Goal: Task Accomplishment & Management: Manage account settings

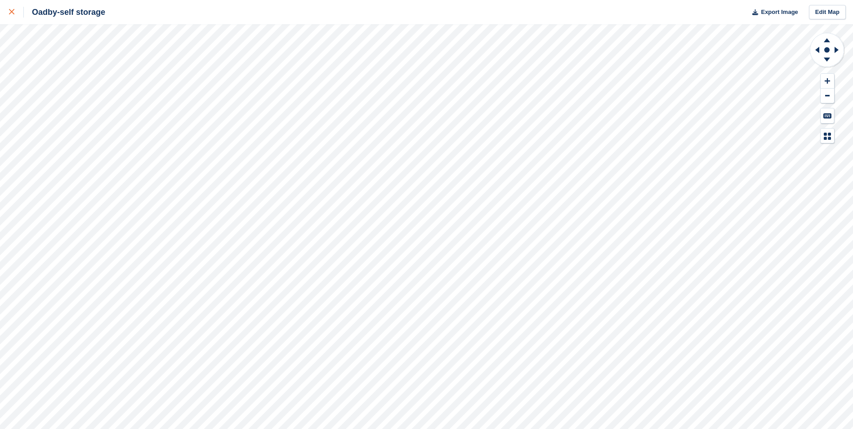
click at [5, 11] on link at bounding box center [12, 12] width 24 height 24
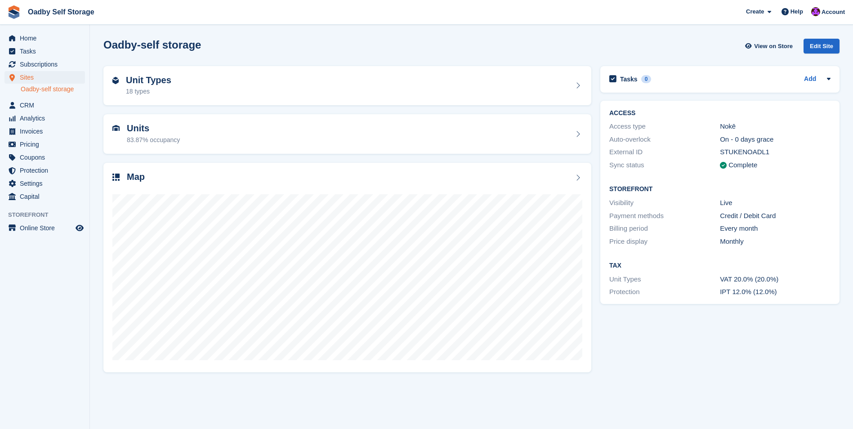
click at [19, 31] on div "Home Tasks Subscriptions Subscriptions Subscriptions Price increases NEW Price …" at bounding box center [45, 115] width 90 height 175
click at [27, 36] on span "Home" at bounding box center [47, 38] width 54 height 13
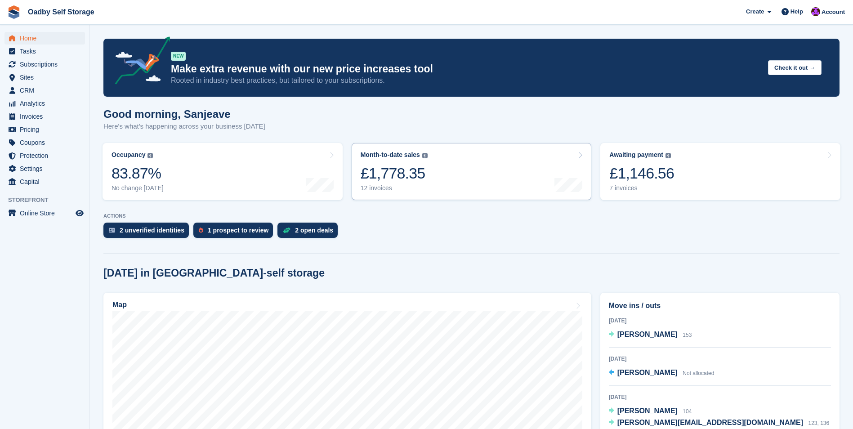
click at [412, 182] on div "£1,778.35" at bounding box center [394, 173] width 67 height 18
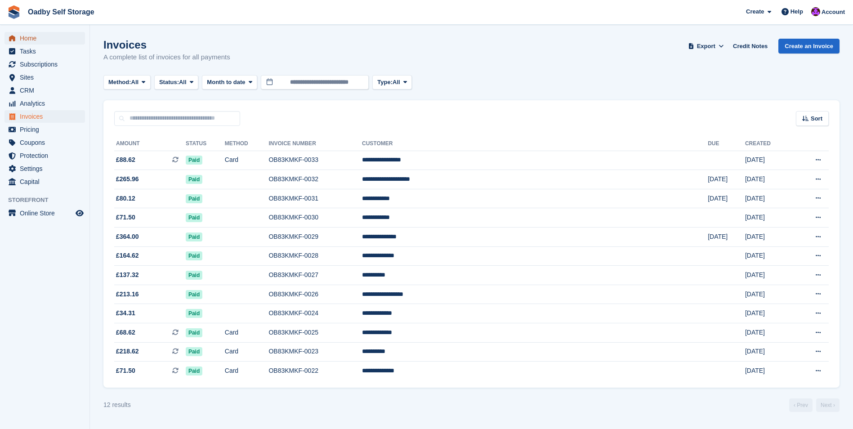
click at [19, 33] on link "Home" at bounding box center [44, 38] width 81 height 13
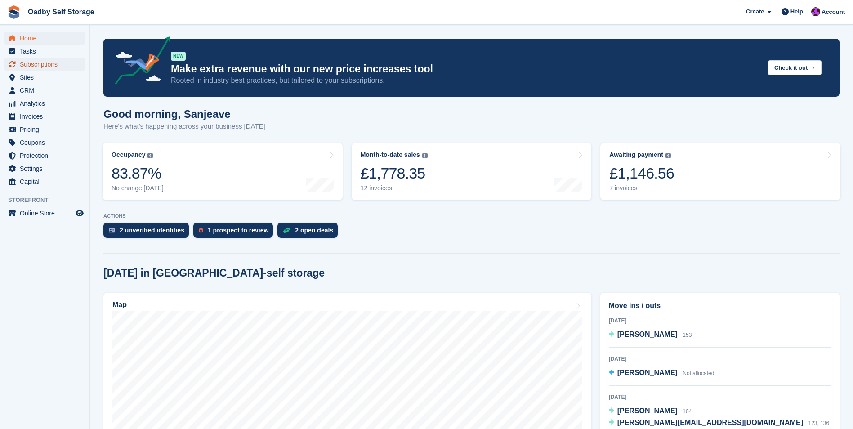
click at [36, 67] on span "Subscriptions" at bounding box center [47, 64] width 54 height 13
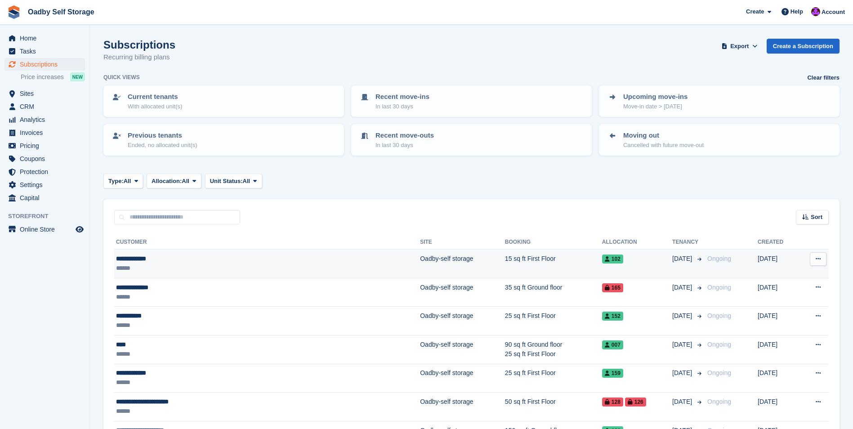
click at [602, 260] on div "102" at bounding box center [637, 258] width 70 height 9
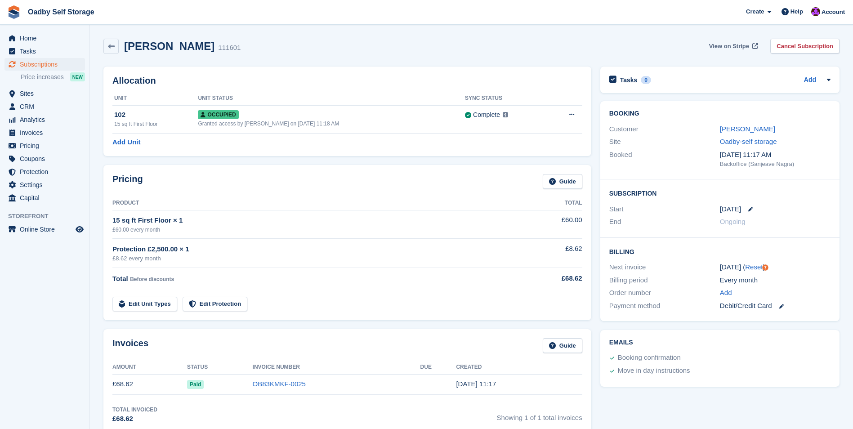
click at [738, 43] on span "View on Stripe" at bounding box center [729, 46] width 40 height 9
click at [30, 36] on span "Home" at bounding box center [47, 38] width 54 height 13
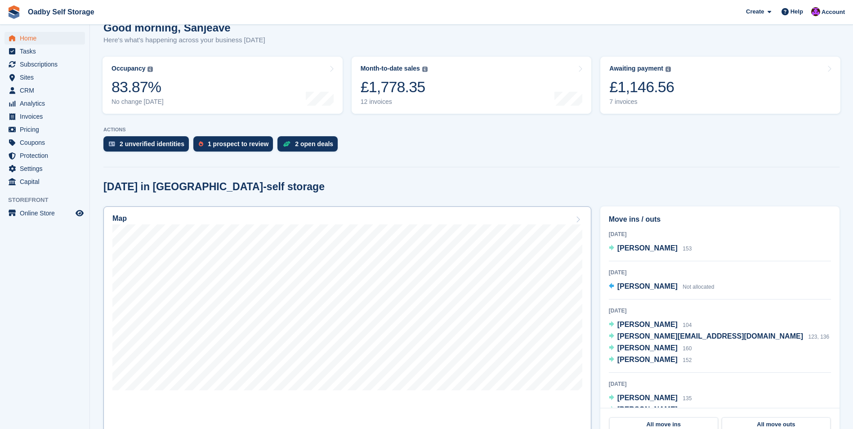
scroll to position [90, 0]
